Goal: Task Accomplishment & Management: Complete application form

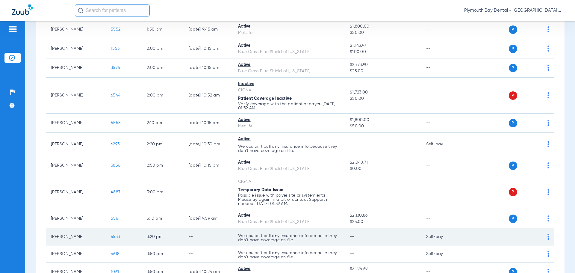
scroll to position [474, 0]
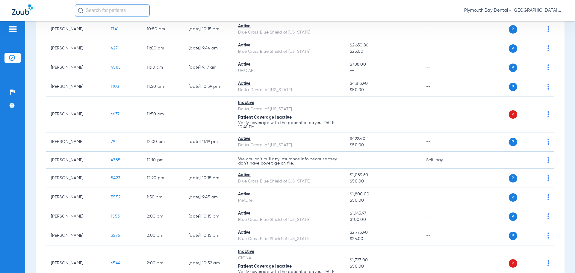
scroll to position [270, 0]
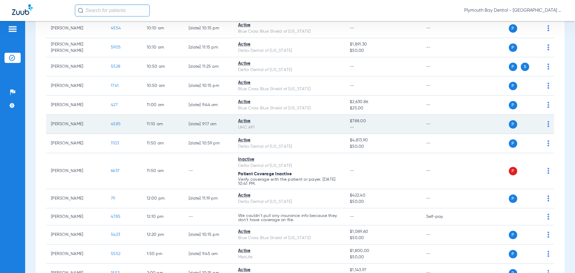
click at [115, 122] on span "4585" at bounding box center [116, 124] width 10 height 4
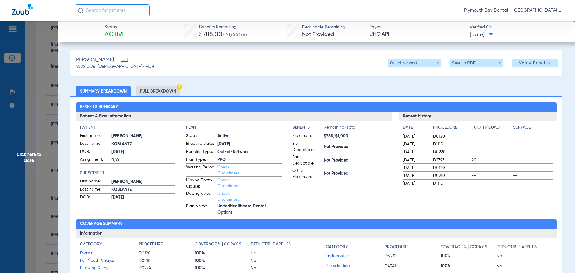
click at [123, 59] on span "Edit" at bounding box center [123, 61] width 5 height 6
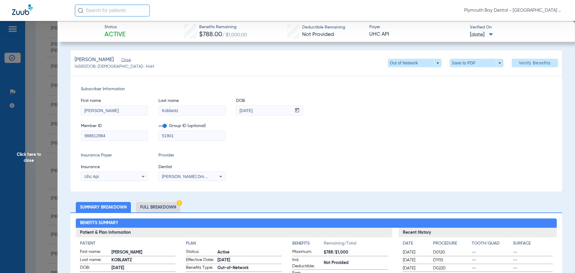
click at [36, 64] on span "Click here to close" at bounding box center [29, 157] width 58 height 273
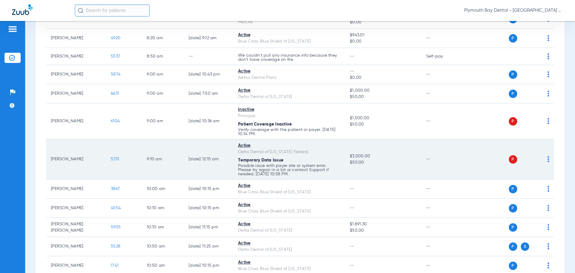
scroll to position [30, 0]
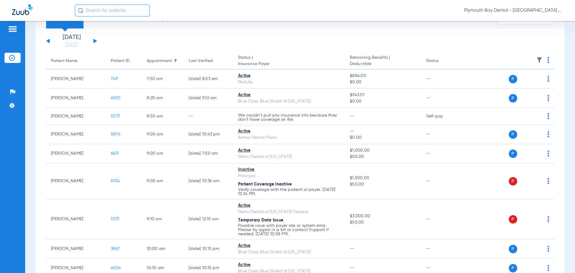
click at [94, 40] on button at bounding box center [95, 41] width 4 height 4
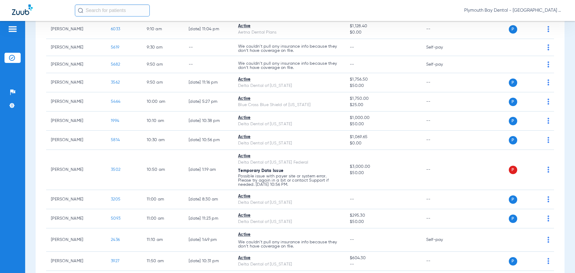
scroll to position [329, 0]
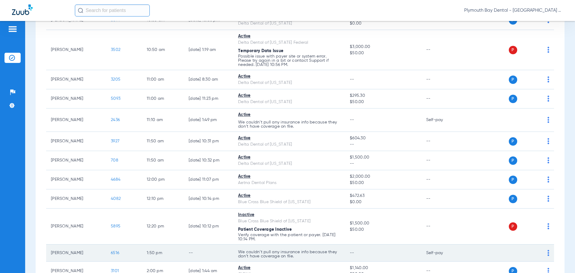
click at [116, 252] on span "6516" at bounding box center [115, 253] width 8 height 4
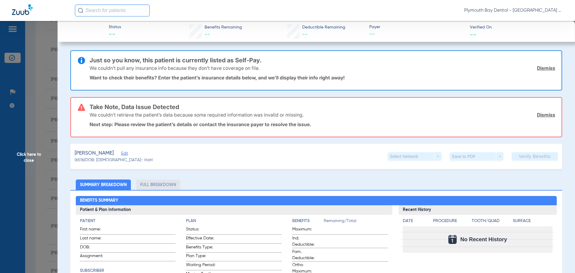
click at [537, 68] on link "Dismiss" at bounding box center [546, 68] width 18 height 6
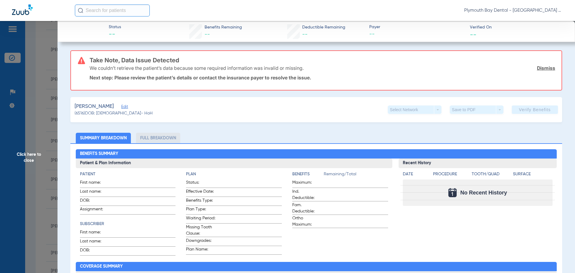
click at [537, 68] on link "Dismiss" at bounding box center [546, 68] width 18 height 6
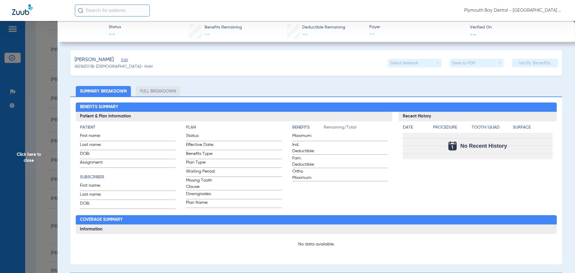
click at [121, 60] on span "Edit" at bounding box center [123, 61] width 5 height 6
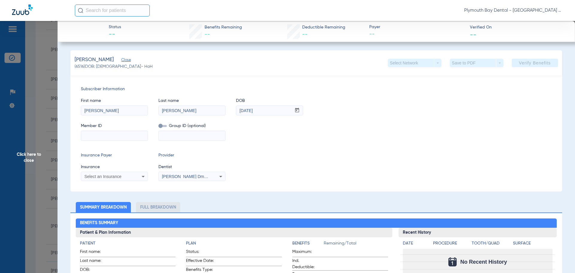
click at [96, 137] on input at bounding box center [114, 136] width 66 height 10
type input "012624907"
drag, startPoint x: 123, startPoint y: 112, endPoint x: 37, endPoint y: 111, distance: 85.7
type input "[PERSON_NAME]"
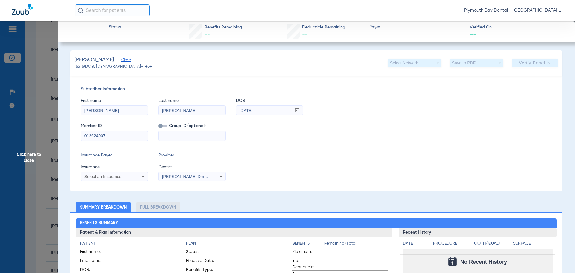
click at [195, 109] on input "[PERSON_NAME]" at bounding box center [192, 111] width 66 height 10
type input "[PERSON_NAME]"
